Goal: Transaction & Acquisition: Purchase product/service

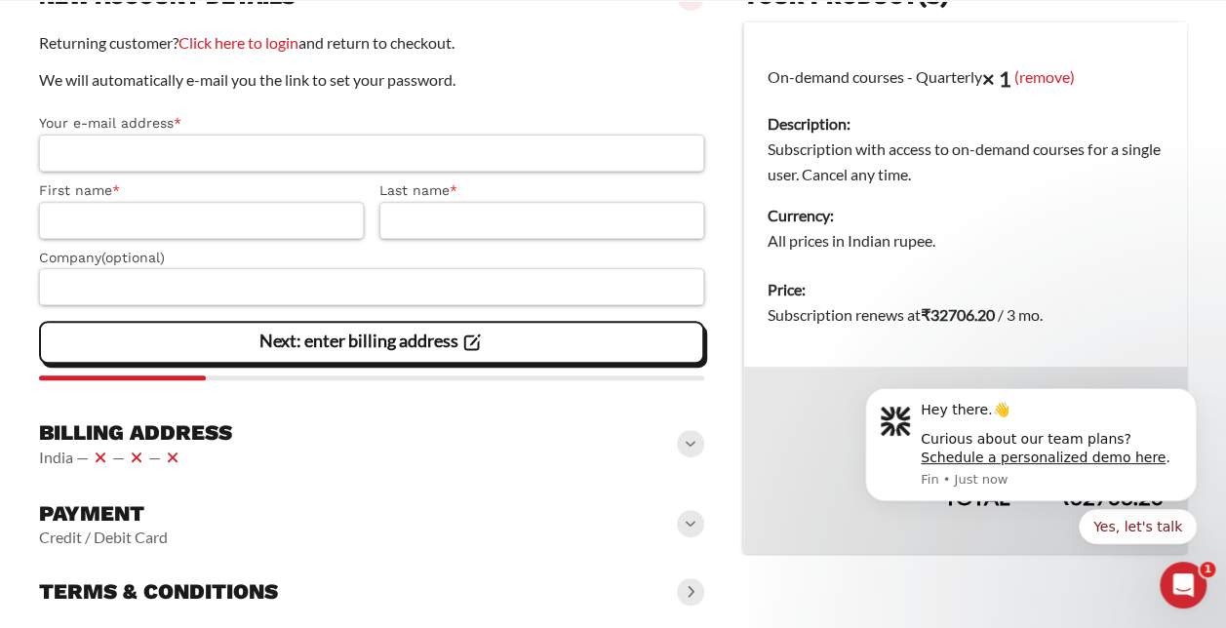
scroll to position [318, 0]
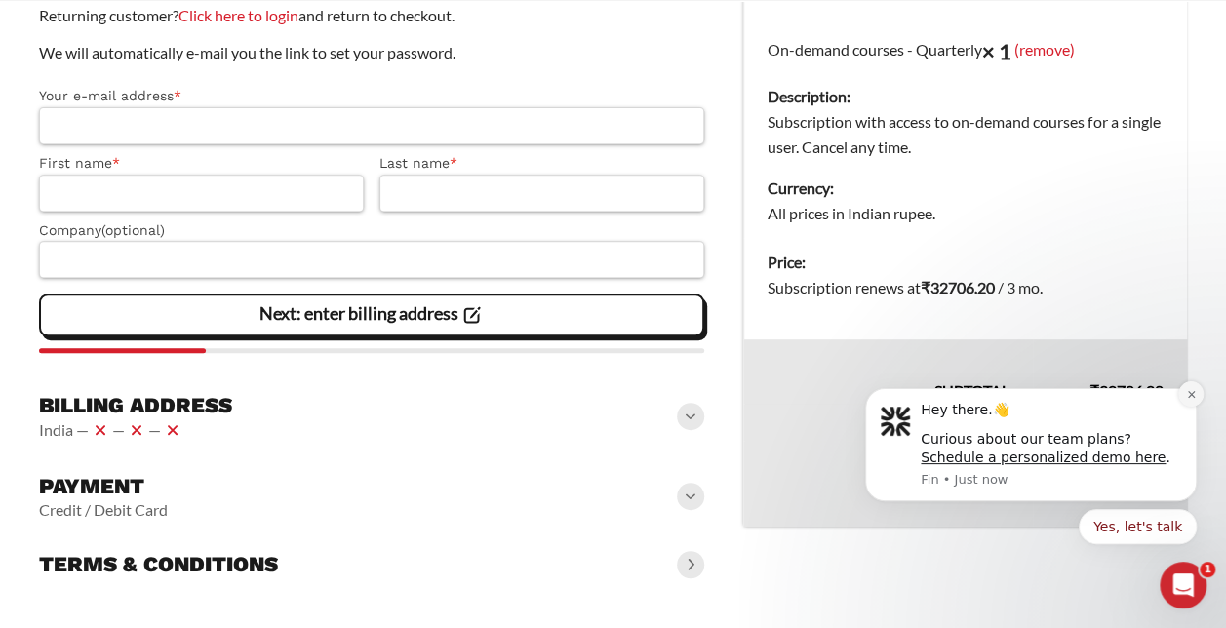
click at [1195, 389] on icon "Dismiss notification" at bounding box center [1191, 394] width 11 height 11
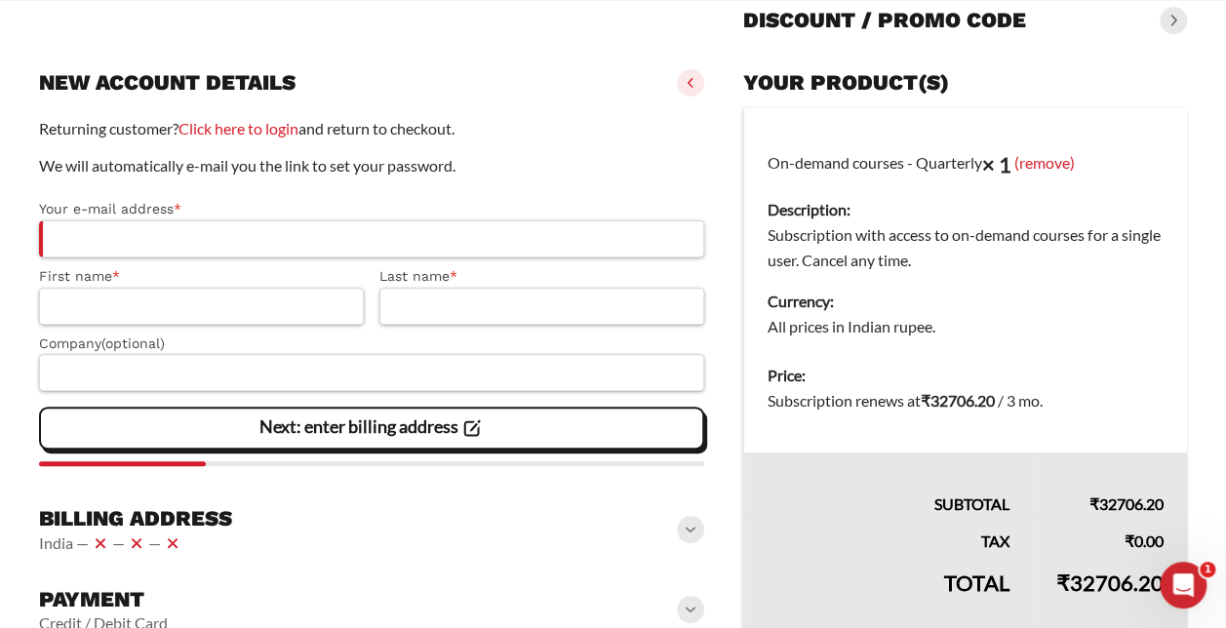
scroll to position [0, 0]
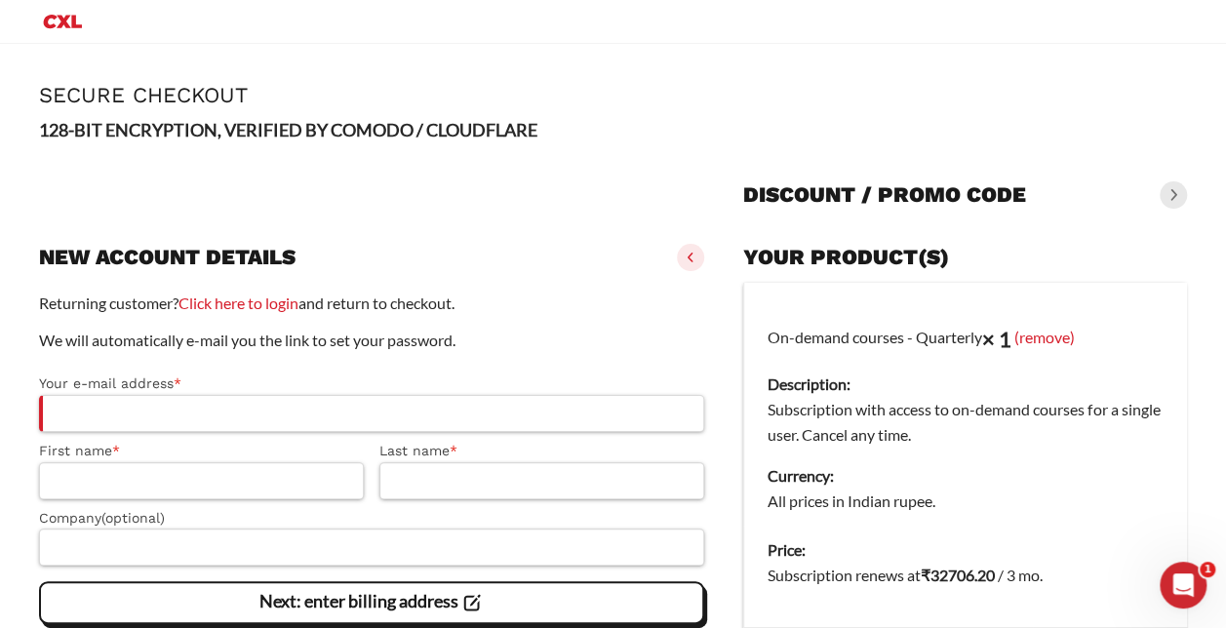
click at [1176, 189] on span at bounding box center [1173, 194] width 27 height 27
